Goal: Transaction & Acquisition: Purchase product/service

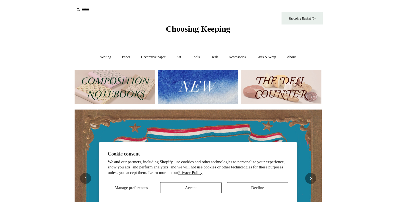
scroll to position [62, 0]
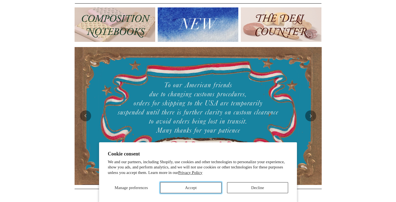
click at [188, 187] on button "Accept" at bounding box center [190, 187] width 61 height 11
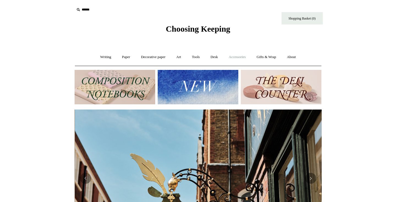
scroll to position [0, 247]
click at [86, 9] on input "text" at bounding box center [109, 10] width 68 height 10
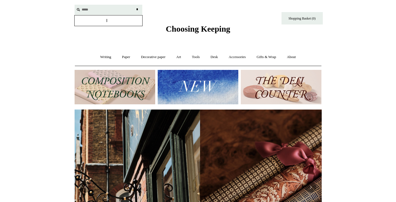
scroll to position [0, 62]
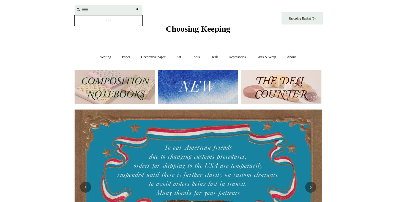
type input "*****"
click at [134, 5] on input "*" at bounding box center [137, 10] width 6 height 10
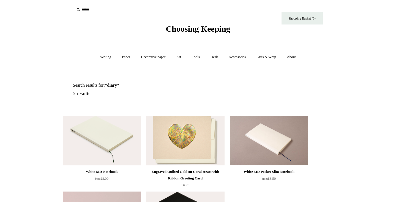
click at [87, 10] on input "text" at bounding box center [109, 10] width 68 height 10
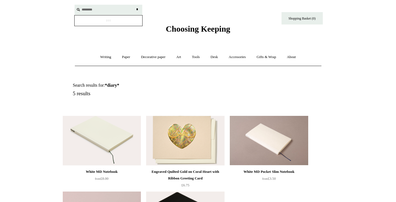
type input "********"
click at [134, 5] on input "*" at bounding box center [137, 10] width 6 height 10
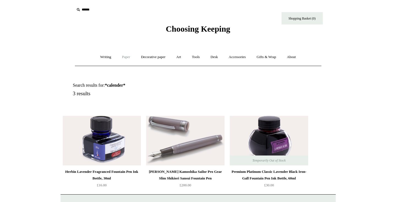
click at [125, 57] on link "Paper +" at bounding box center [126, 57] width 18 height 15
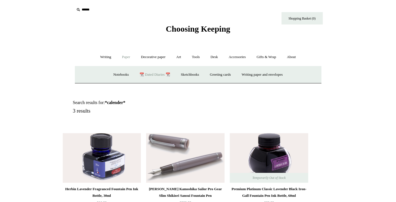
click at [154, 75] on link "📆 Dated Diaries 📆" at bounding box center [154, 74] width 40 height 15
